Goal: Information Seeking & Learning: Learn about a topic

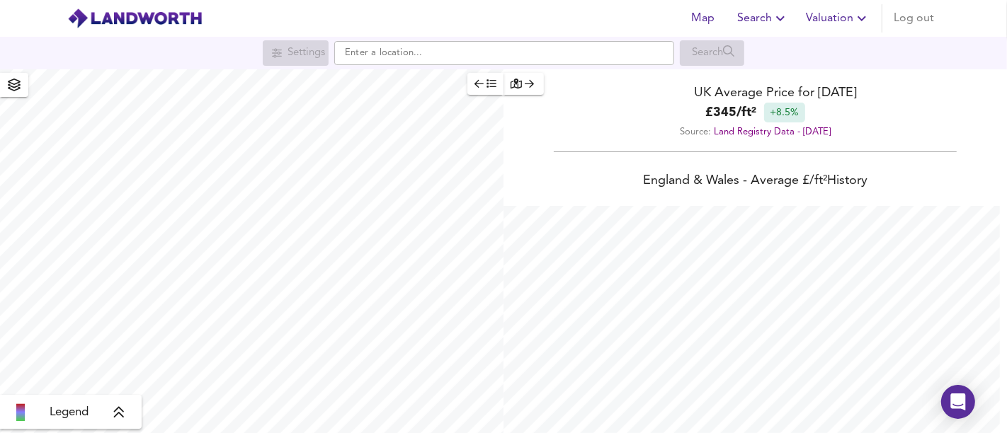
scroll to position [433, 1007]
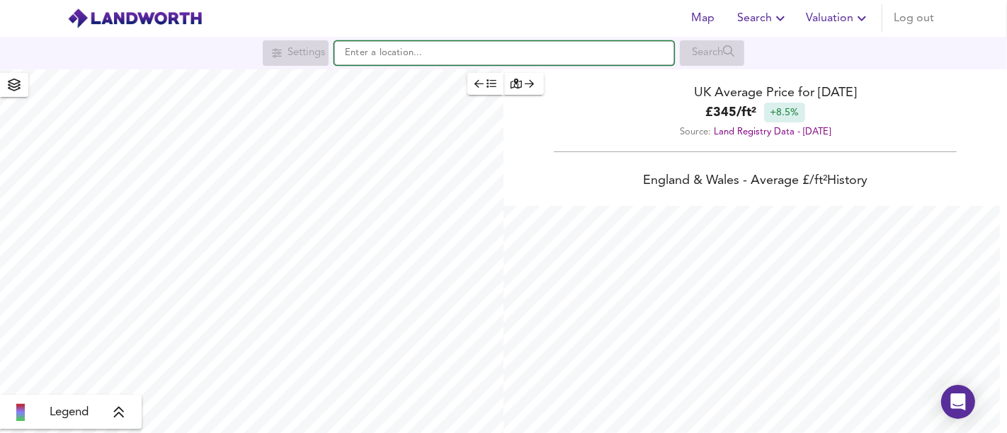
click at [508, 57] on input "text" at bounding box center [504, 53] width 340 height 24
paste input "[STREET_ADDRESS][DEMOGRAPHIC_DATA]"
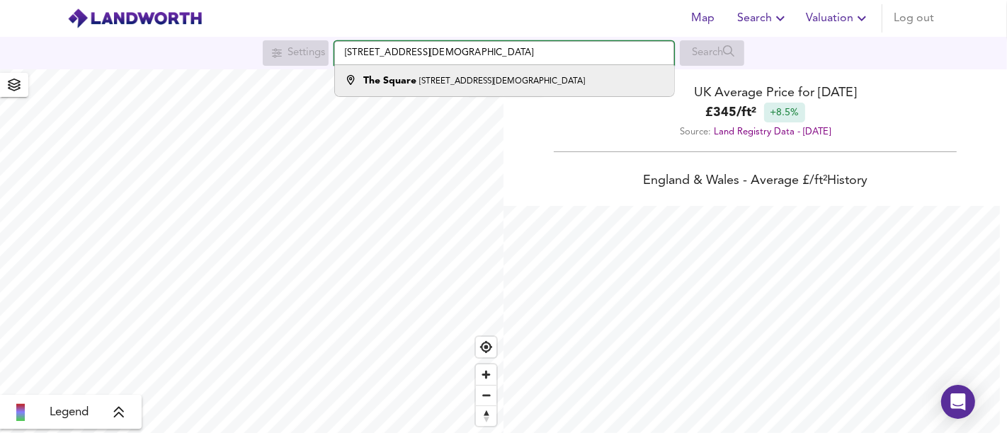
type input "[STREET_ADDRESS][DEMOGRAPHIC_DATA]"
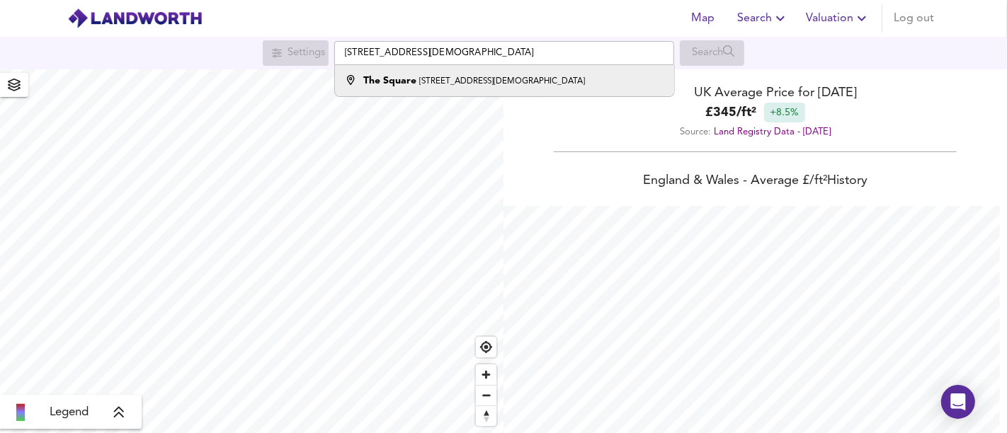
click at [475, 77] on small "[STREET_ADDRESS][DEMOGRAPHIC_DATA]" at bounding box center [502, 81] width 166 height 8
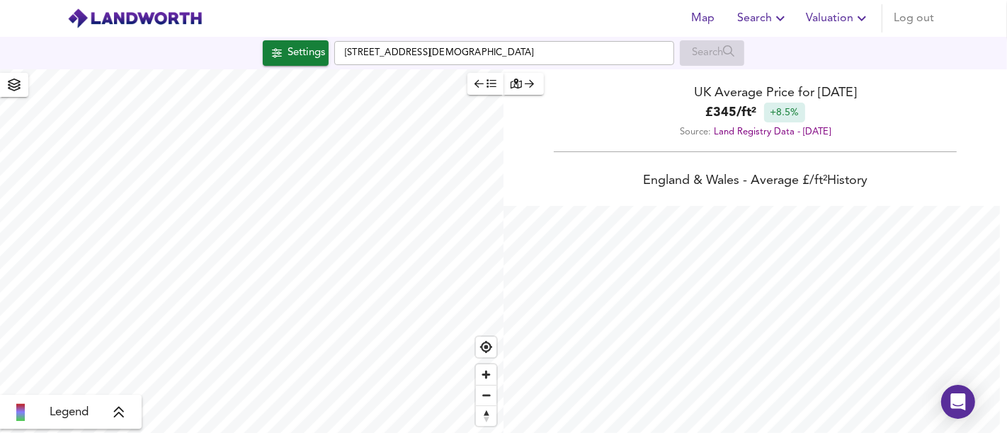
checkbox input "false"
checkbox input "true"
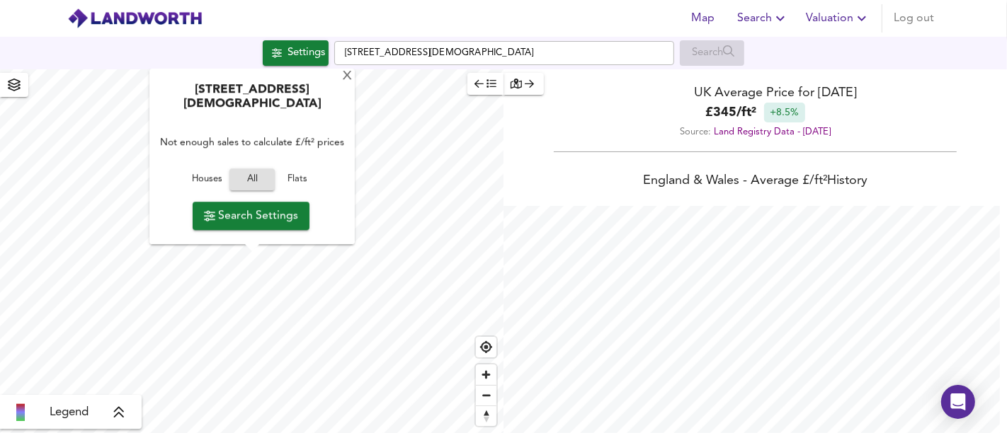
click at [204, 179] on span "Houses" at bounding box center [207, 180] width 38 height 16
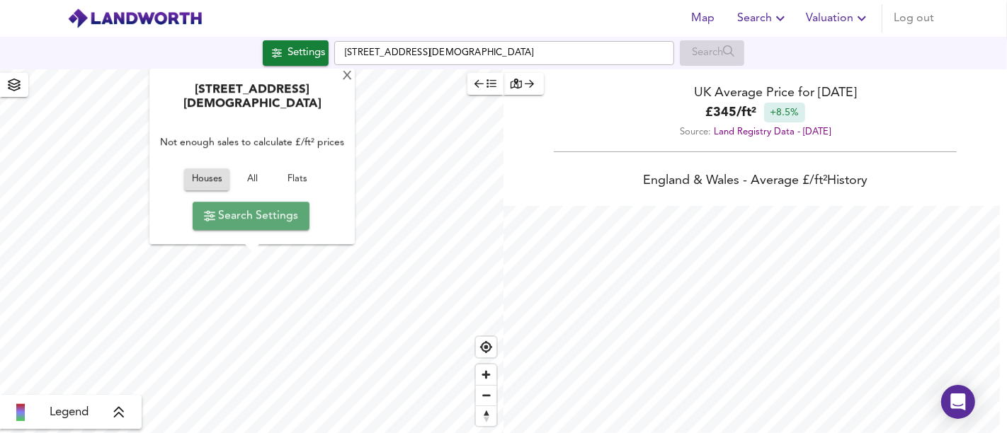
click at [274, 227] on button "Search Settings" at bounding box center [251, 216] width 117 height 28
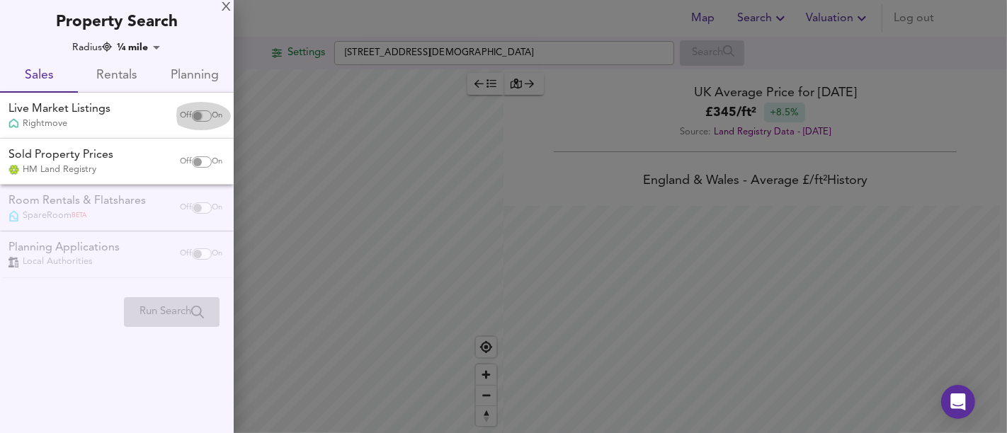
click at [191, 115] on input "checkbox" at bounding box center [198, 115] width 34 height 11
checkbox input "true"
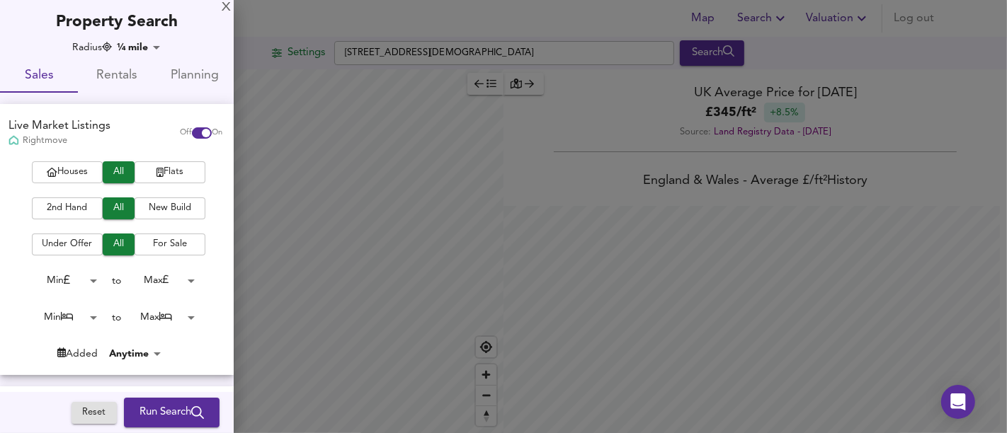
click at [84, 171] on span "Houses" at bounding box center [67, 172] width 57 height 16
click at [169, 329] on div "Houses All Flats 2nd Hand All New Build Under Offer All For Sale Min 0 to Max 2…" at bounding box center [117, 267] width 234 height 213
click at [174, 322] on body "Map Search Valuation Log out Settings [GEOGRAPHIC_DATA][STREET_ADDRESS] Search …" at bounding box center [503, 216] width 1007 height 433
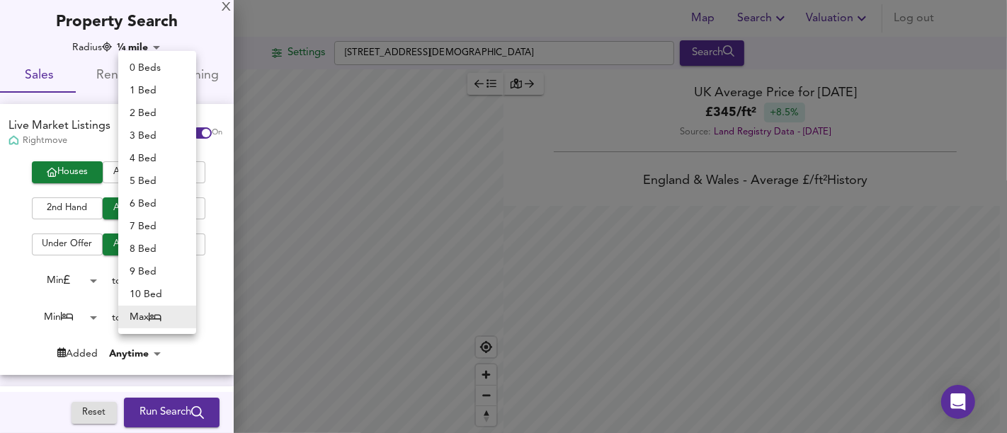
click at [155, 118] on li "2 Bed" at bounding box center [157, 113] width 78 height 23
type input "2"
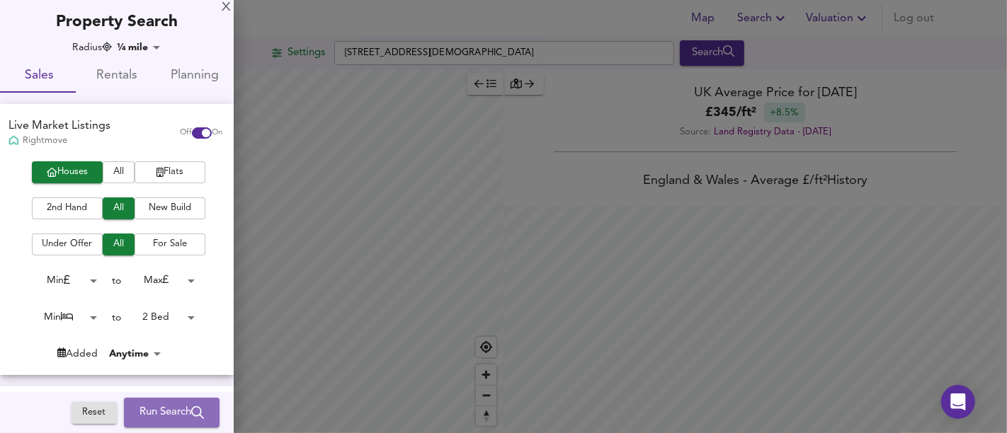
click at [144, 402] on button "Run Search" at bounding box center [172, 413] width 96 height 30
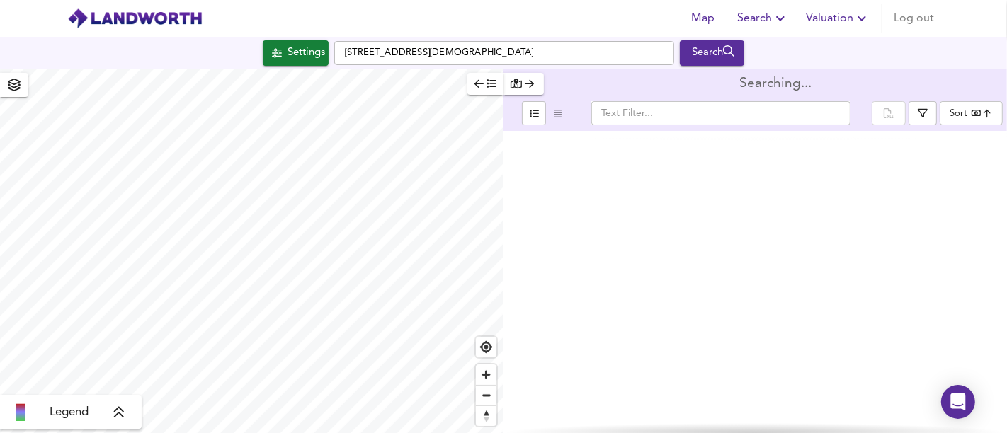
type input "bestdeal"
click at [307, 53] on div "Settings" at bounding box center [307, 53] width 38 height 18
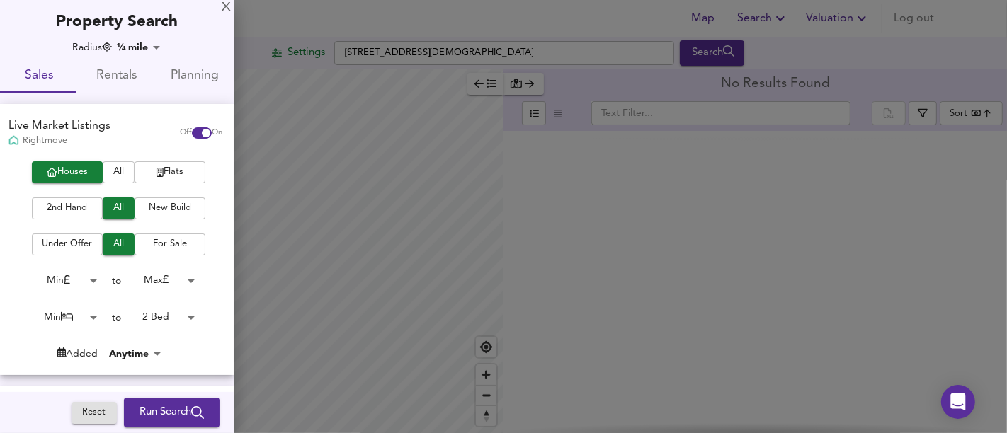
click at [135, 318] on body "Map Search Valuation Log out Settings [GEOGRAPHIC_DATA][STREET_ADDRESS] Search …" at bounding box center [503, 216] width 1007 height 433
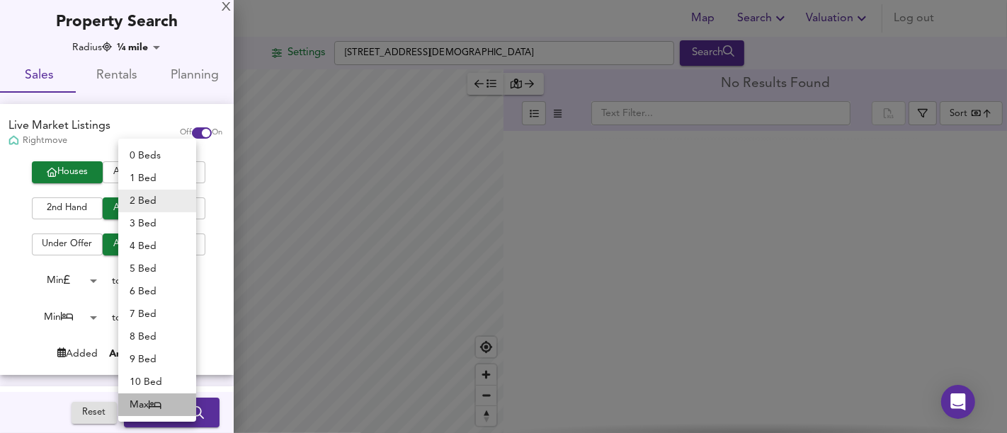
click at [141, 402] on li "Max" at bounding box center [157, 405] width 78 height 23
type input "50"
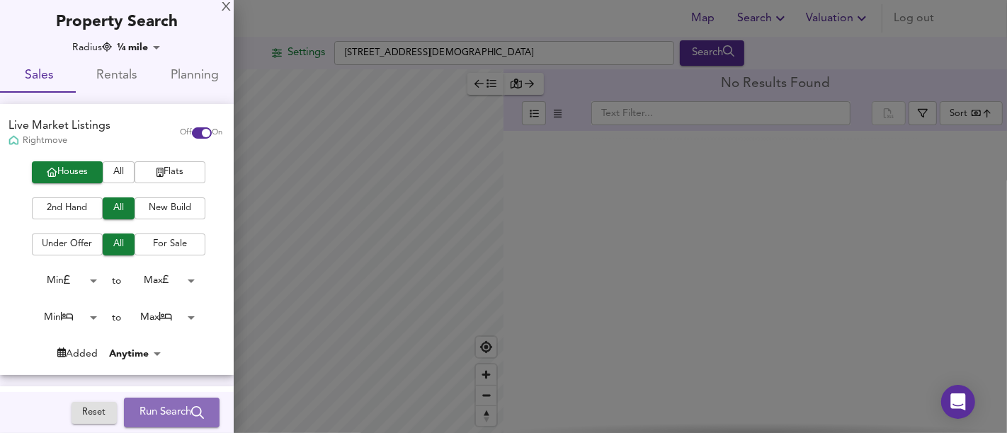
click at [147, 411] on span "Run Search" at bounding box center [172, 413] width 64 height 18
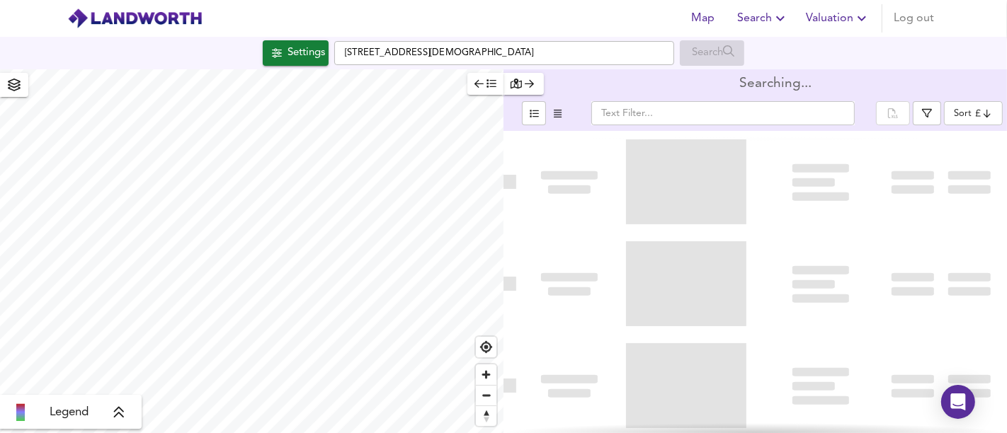
type input "bestdeal"
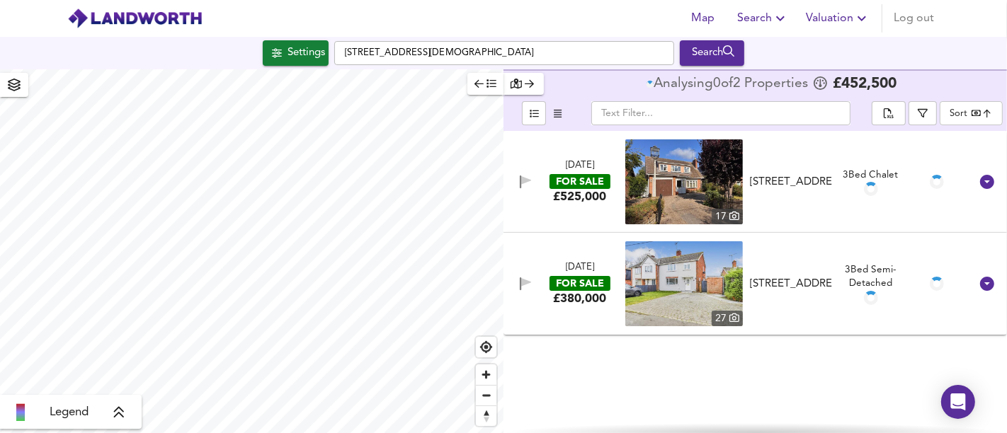
click at [579, 181] on div "FOR SALE" at bounding box center [580, 181] width 61 height 15
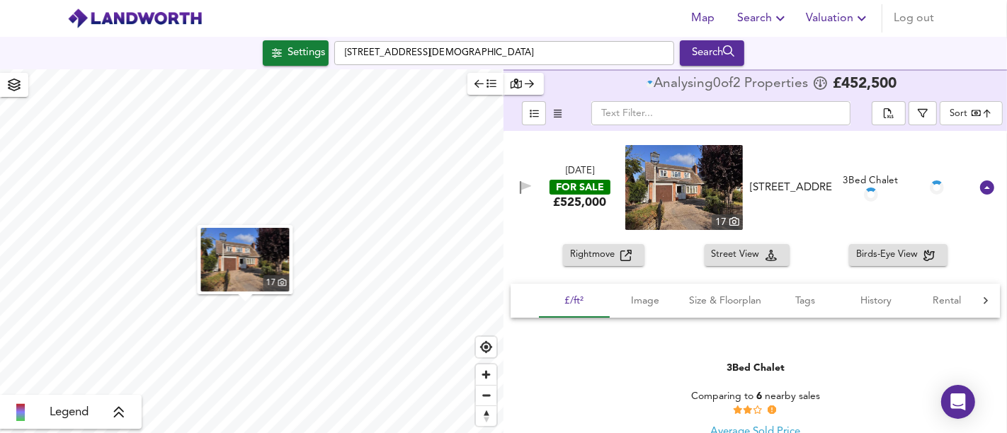
click at [601, 247] on span "Rightmove" at bounding box center [595, 255] width 50 height 16
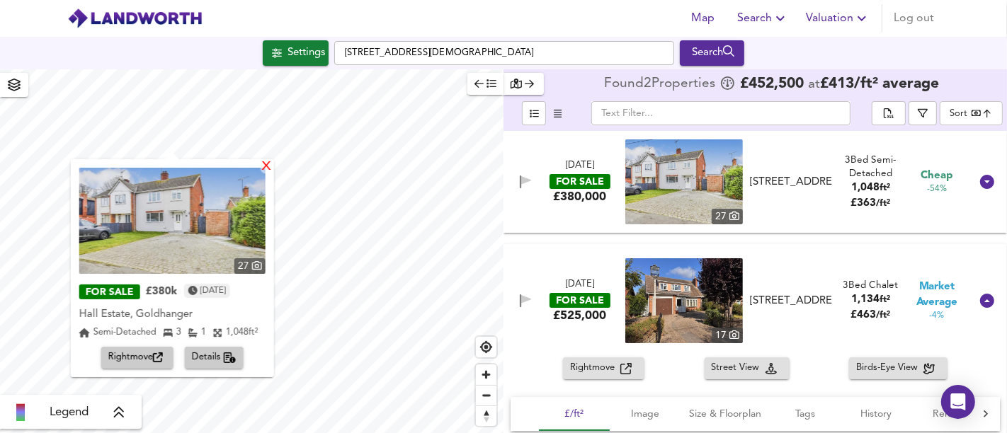
click at [267, 170] on div "X" at bounding box center [266, 167] width 12 height 13
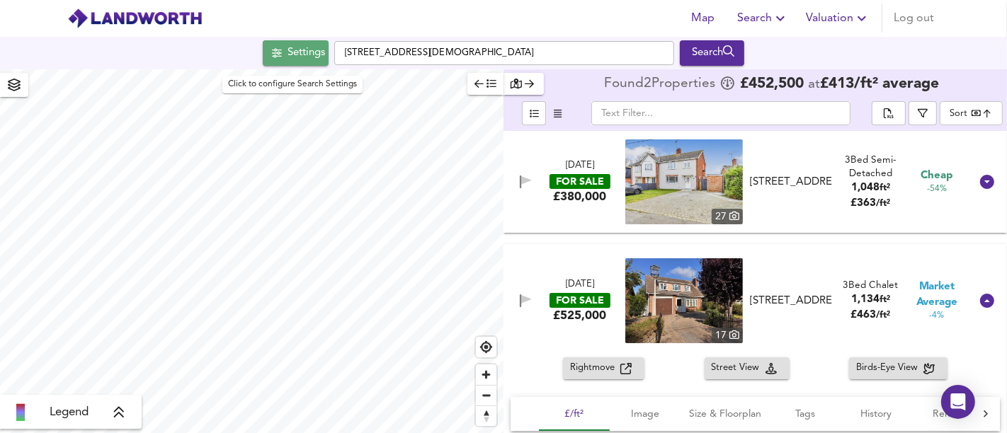
click at [317, 55] on div "Settings" at bounding box center [307, 53] width 38 height 18
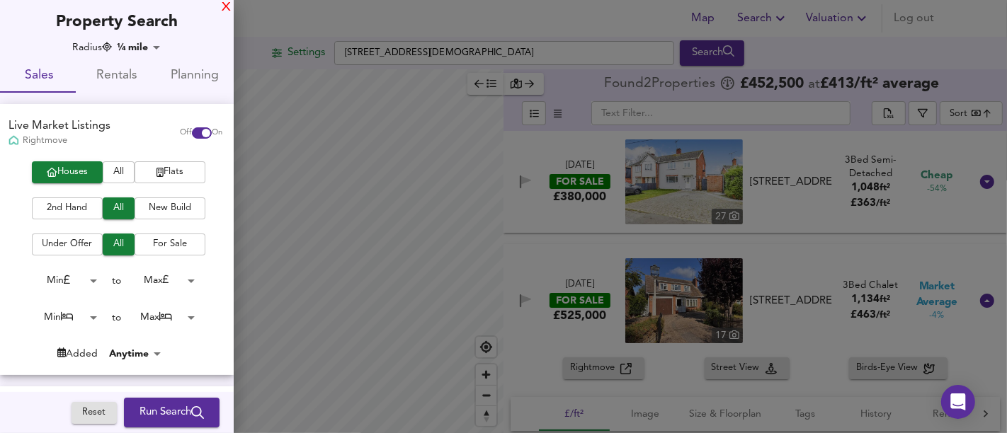
click at [225, 3] on div "X" at bounding box center [226, 8] width 9 height 10
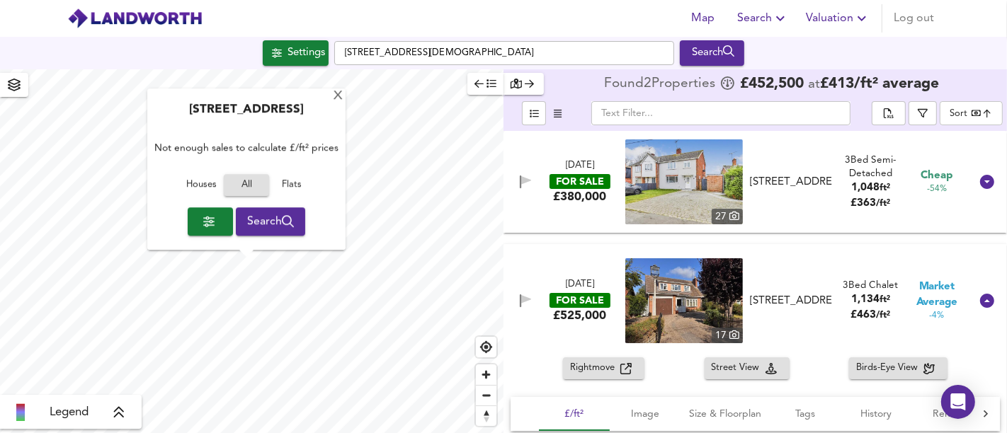
click at [212, 193] on span "Houses" at bounding box center [201, 186] width 38 height 16
click at [339, 101] on div "X" at bounding box center [338, 96] width 12 height 13
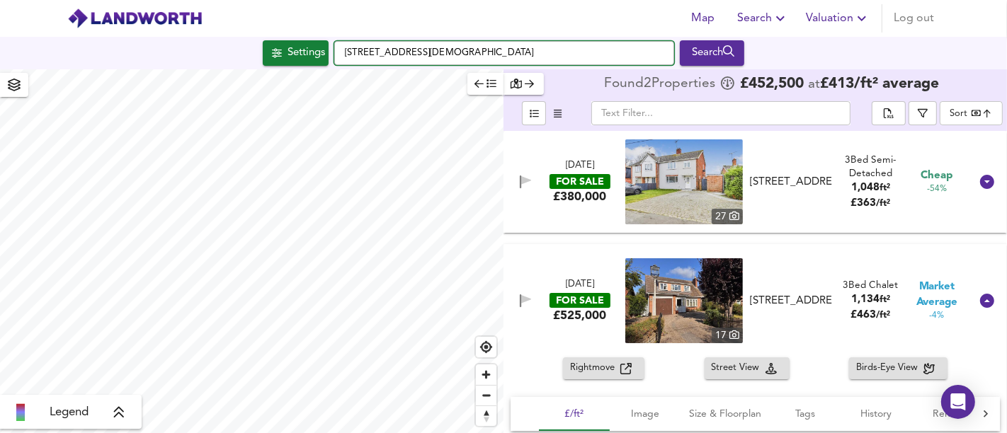
drag, startPoint x: 451, startPoint y: 50, endPoint x: 348, endPoint y: 51, distance: 102.7
click at [340, 52] on input "[STREET_ADDRESS][DEMOGRAPHIC_DATA]" at bounding box center [504, 53] width 340 height 24
paste input "[STREET_ADDRESS]"
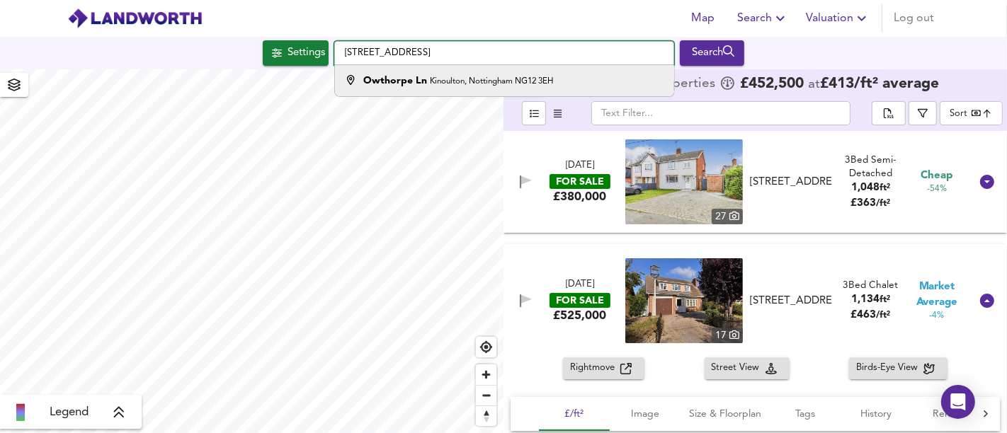
type input "[STREET_ADDRESS]"
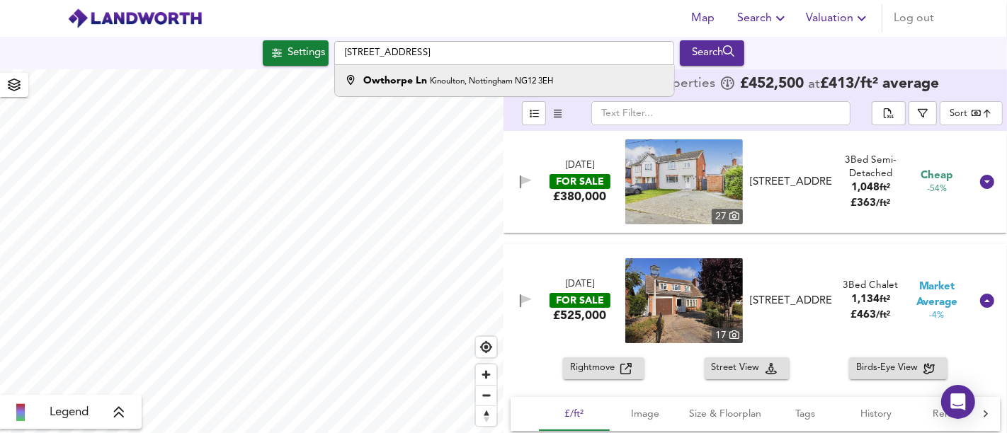
click at [366, 76] on strong "Owthorpe Ln" at bounding box center [395, 81] width 64 height 10
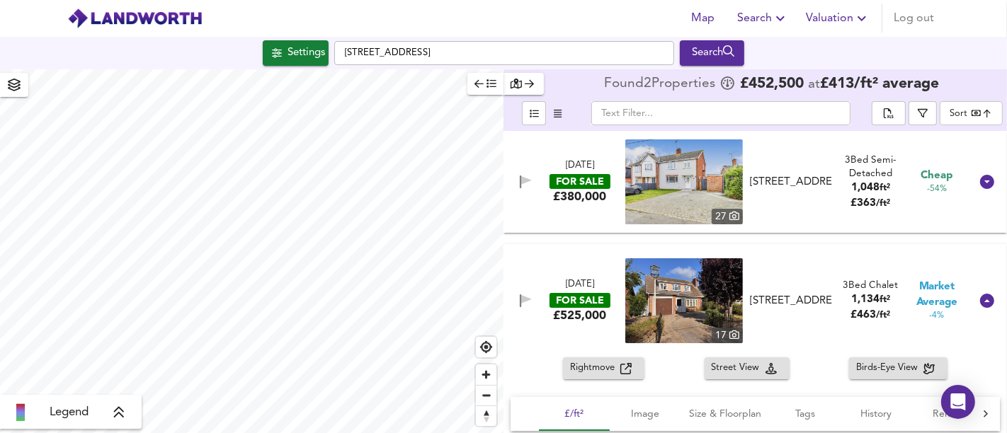
click at [297, 62] on button "Settings" at bounding box center [296, 52] width 66 height 25
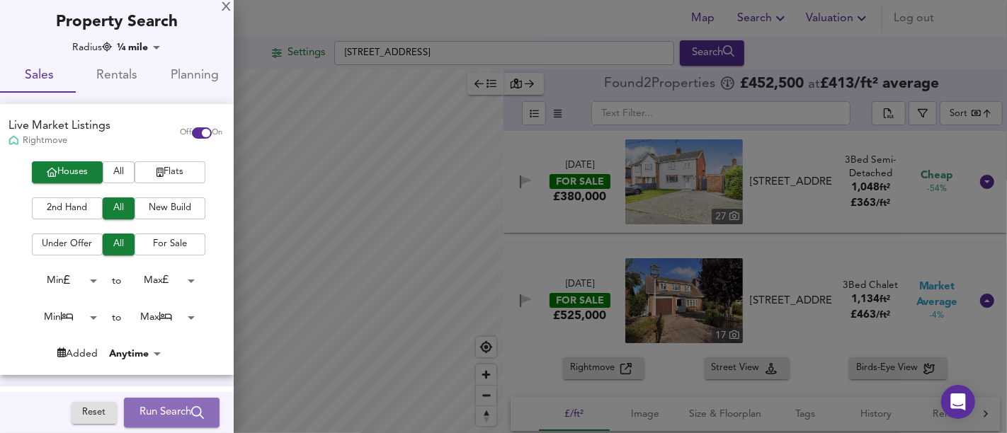
click at [166, 406] on span "Run Search" at bounding box center [172, 413] width 64 height 18
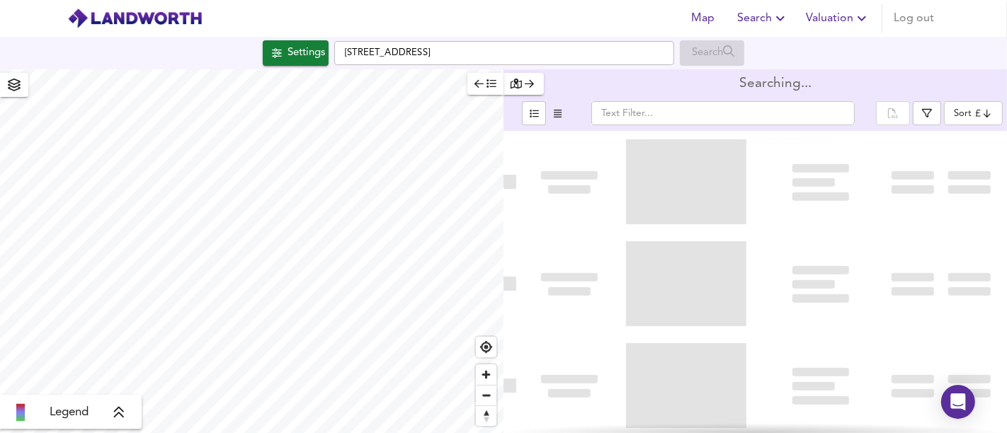
type input "bestdeal"
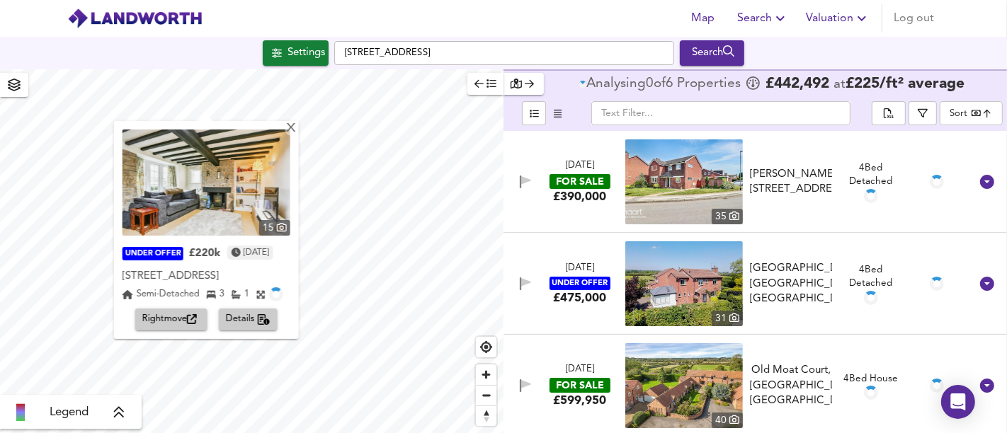
click at [299, 130] on div "15 UNDER OFFER £220k [DATE] [STREET_ADDRESS] Semi-Detached 3 1 Rightmove Details" at bounding box center [206, 230] width 185 height 218
click at [297, 127] on div "X" at bounding box center [291, 129] width 12 height 13
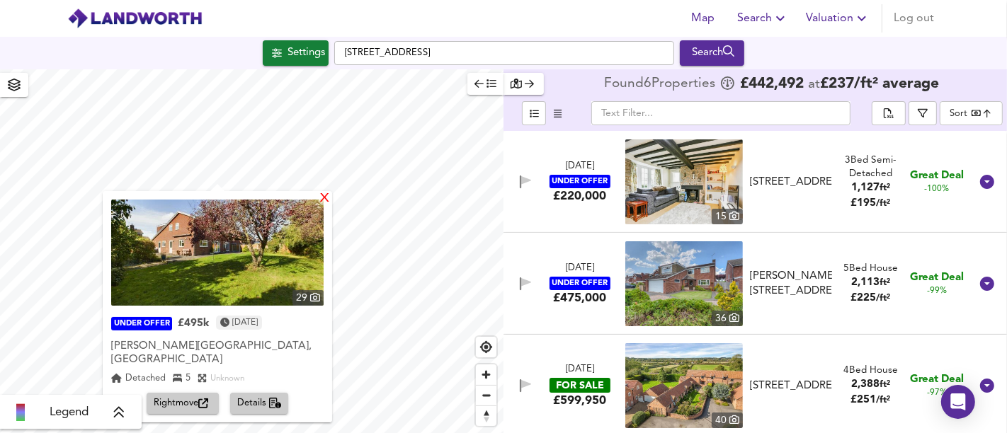
click at [319, 204] on div "X" at bounding box center [325, 199] width 12 height 13
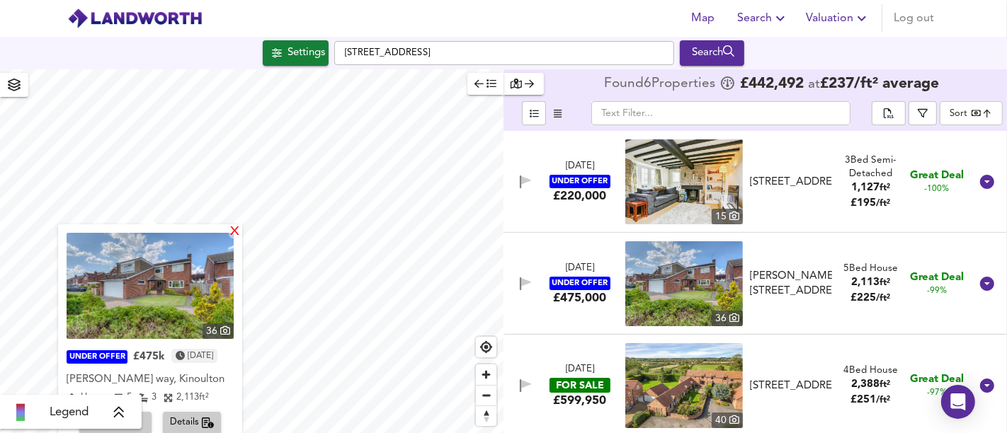
click at [241, 234] on div "X" at bounding box center [235, 232] width 12 height 13
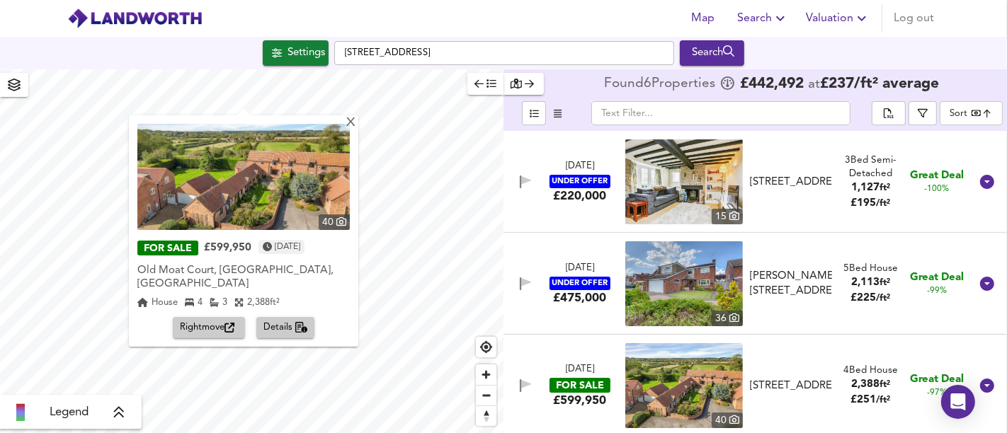
click at [337, 125] on img at bounding box center [243, 177] width 212 height 106
click at [348, 120] on div "X" at bounding box center [351, 123] width 12 height 13
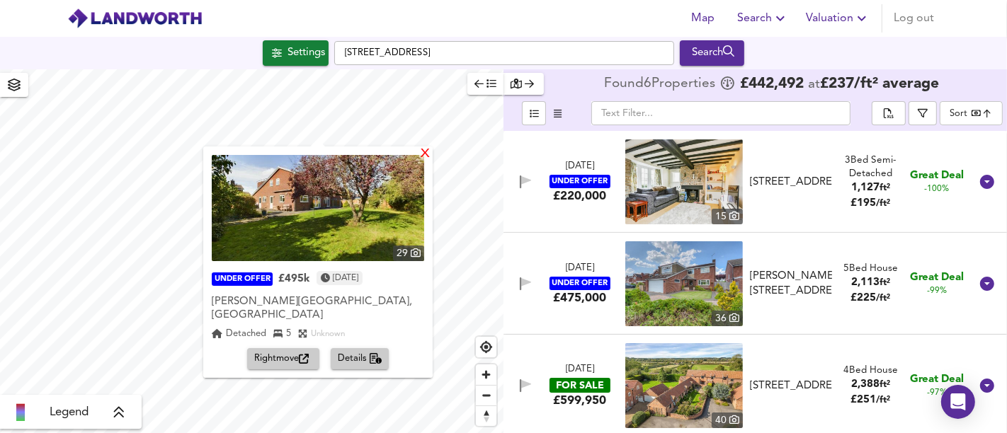
click at [419, 155] on div "X" at bounding box center [425, 154] width 12 height 13
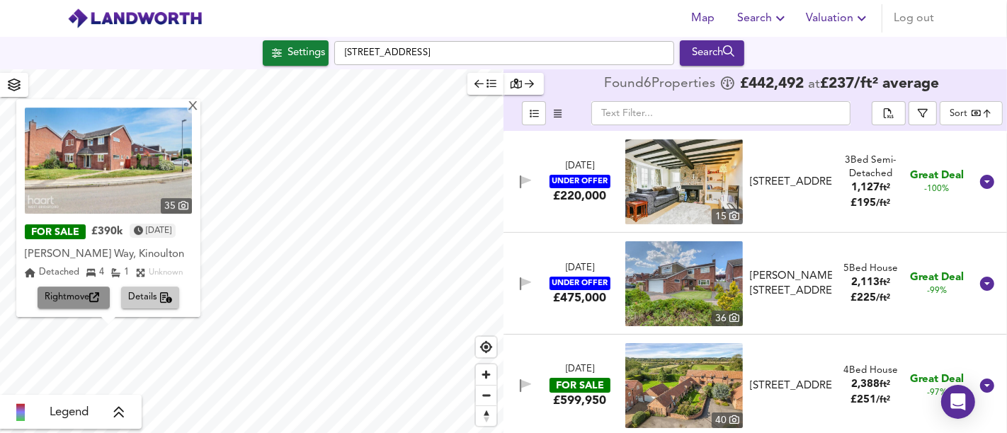
click at [81, 292] on span "Rightmove" at bounding box center [74, 298] width 58 height 16
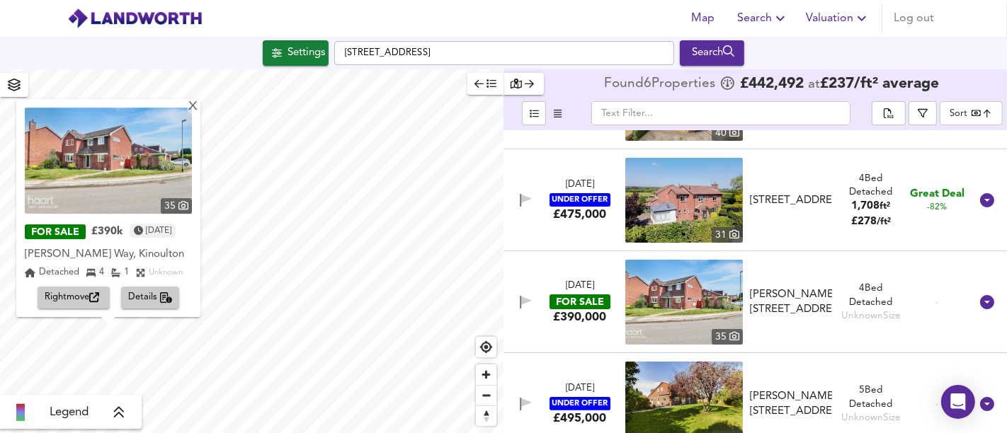
scroll to position [309, 0]
